Goal: Information Seeking & Learning: Learn about a topic

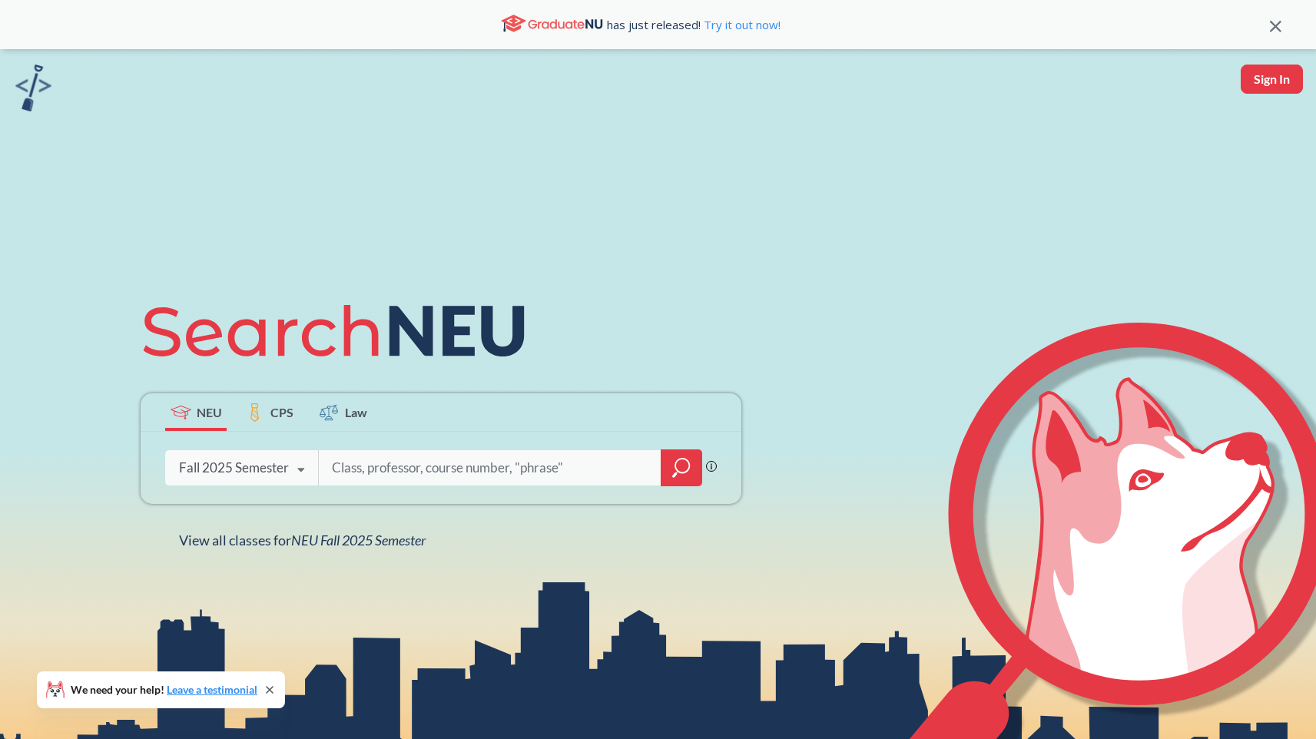
click at [430, 466] on input "search" at bounding box center [490, 468] width 320 height 32
type input "test"
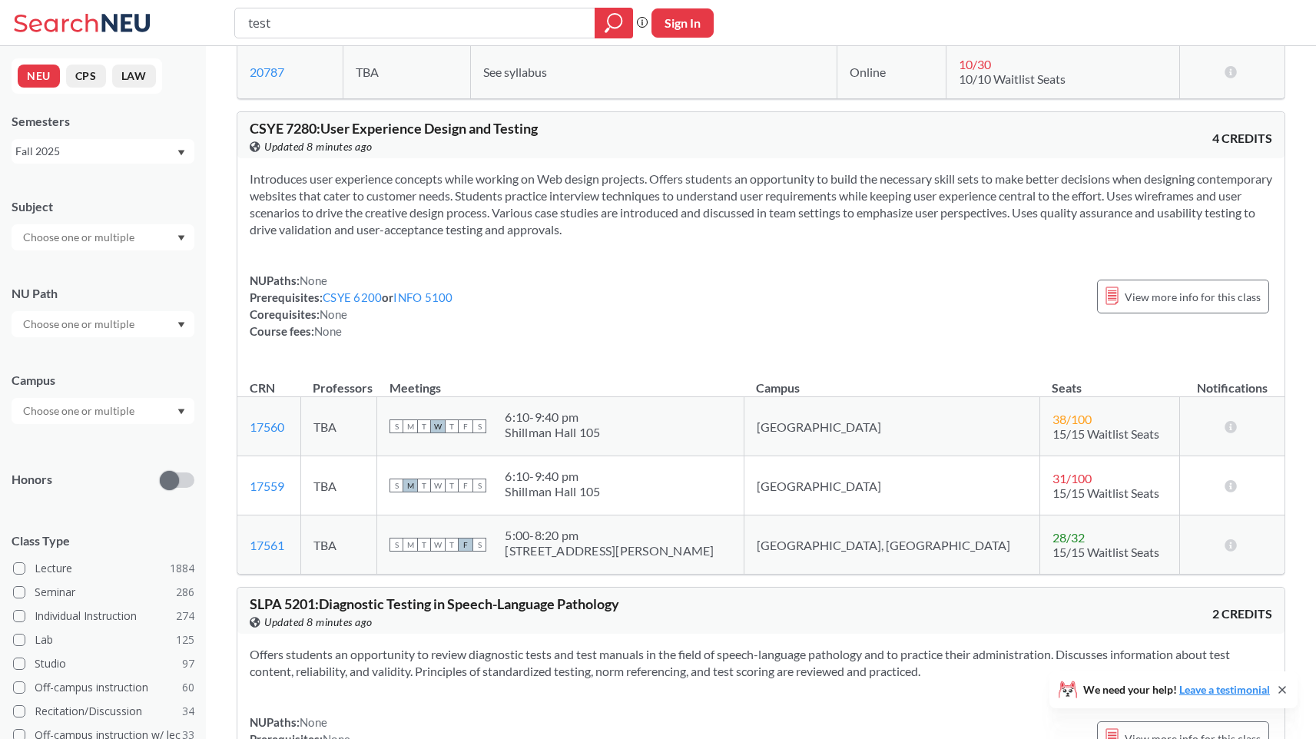
scroll to position [440, 0]
click at [254, 431] on link "17560" at bounding box center [267, 428] width 35 height 15
click at [375, 125] on span "CSYE 7280 : User Experience Design and Testing" at bounding box center [394, 129] width 288 height 17
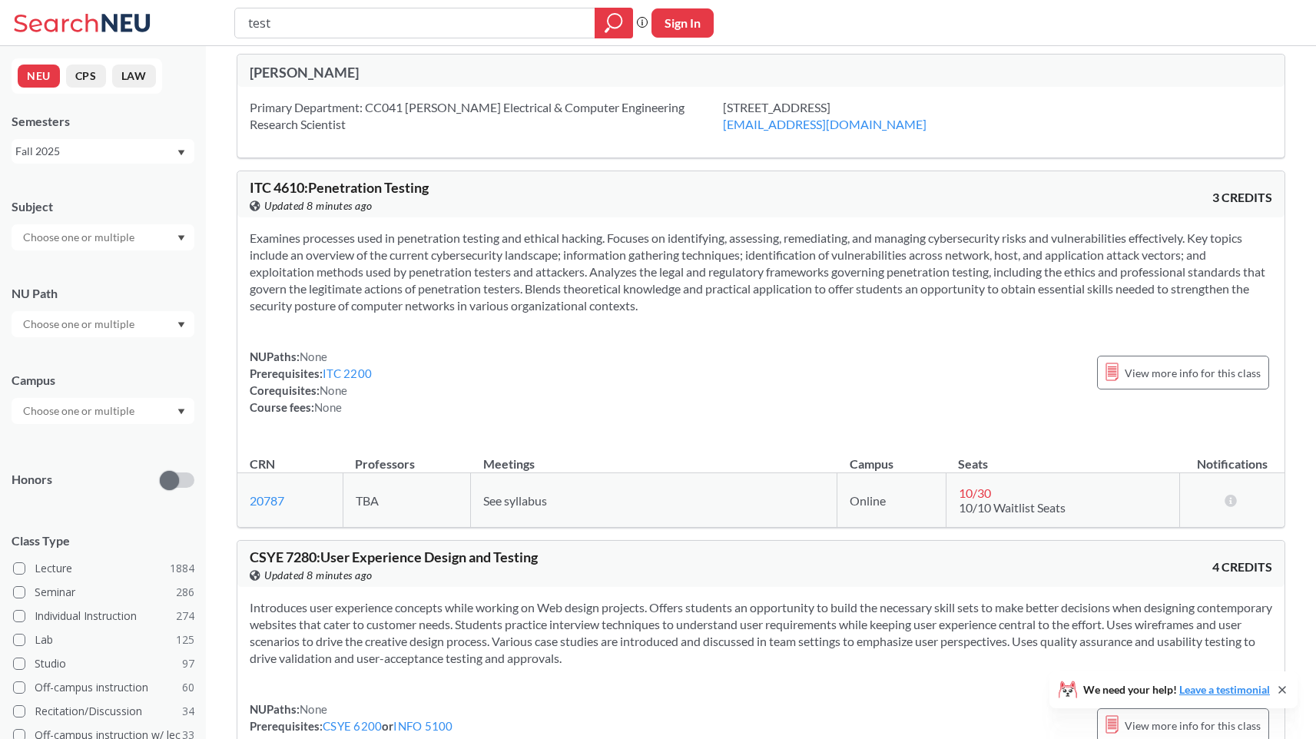
scroll to position [0, 0]
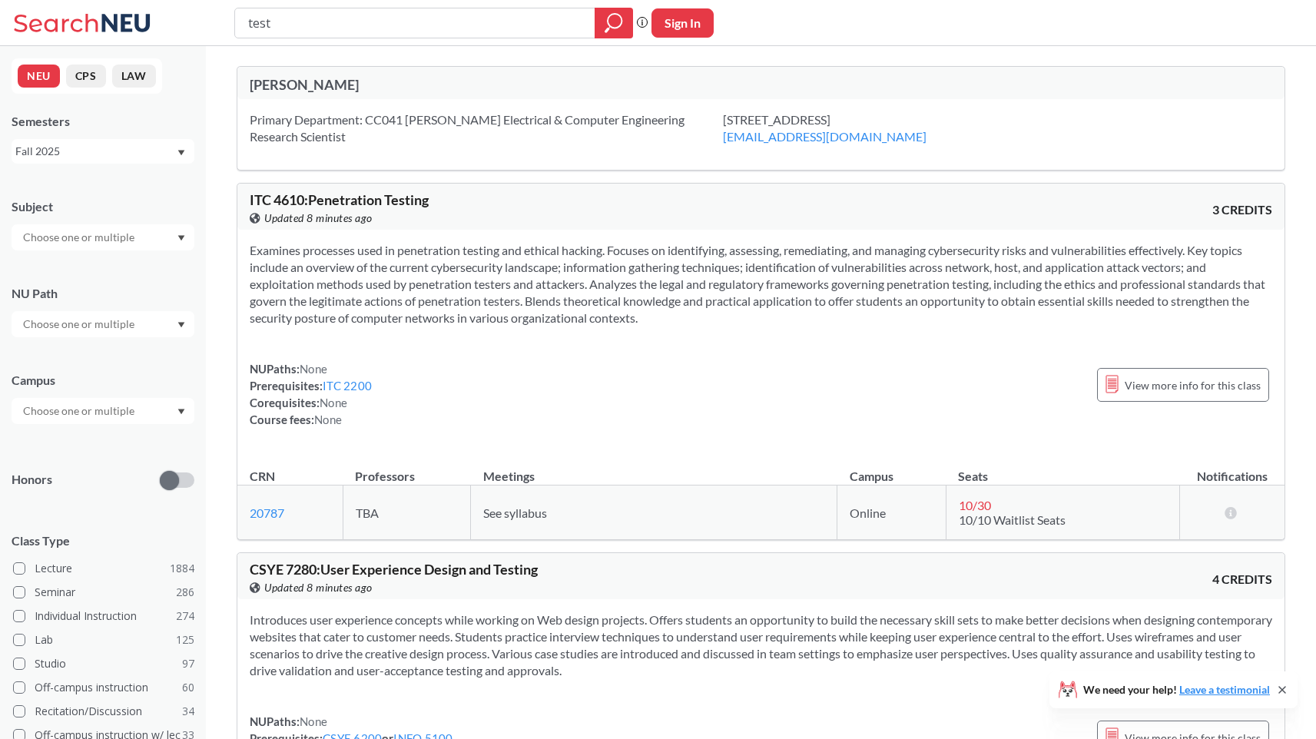
click at [78, 74] on button "CPS" at bounding box center [86, 76] width 40 height 23
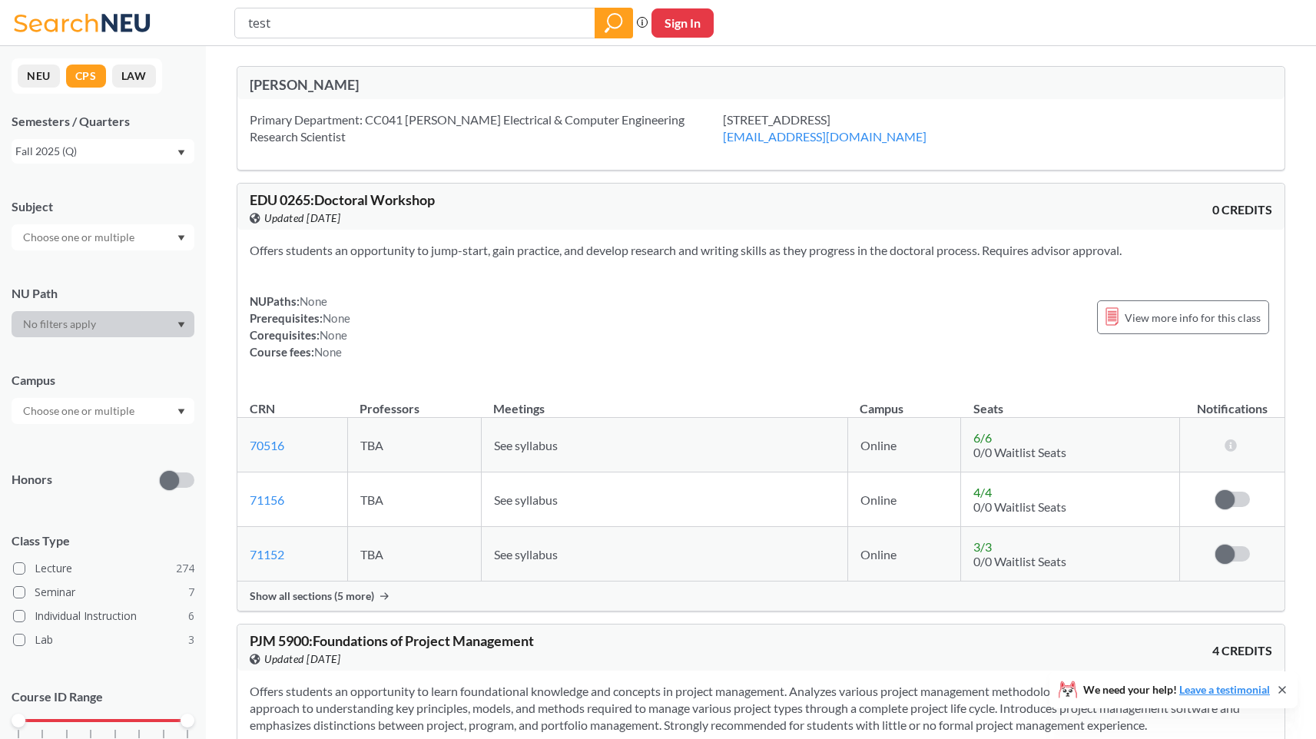
click at [29, 73] on button "NEU" at bounding box center [39, 76] width 42 height 23
